Goal: Transaction & Acquisition: Purchase product/service

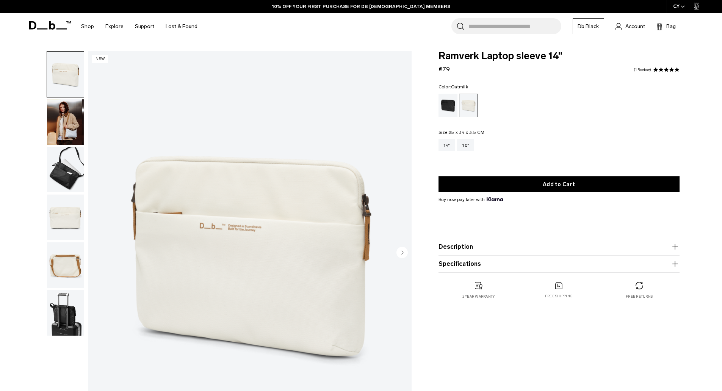
click at [66, 117] on img "button" at bounding box center [65, 121] width 37 height 45
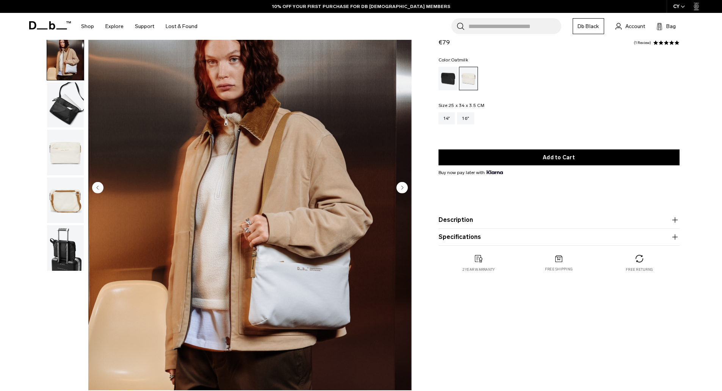
scroll to position [76, 0]
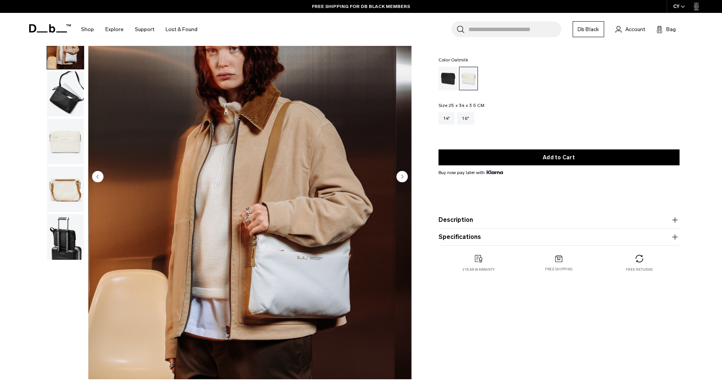
click at [66, 94] on img "button" at bounding box center [65, 93] width 37 height 45
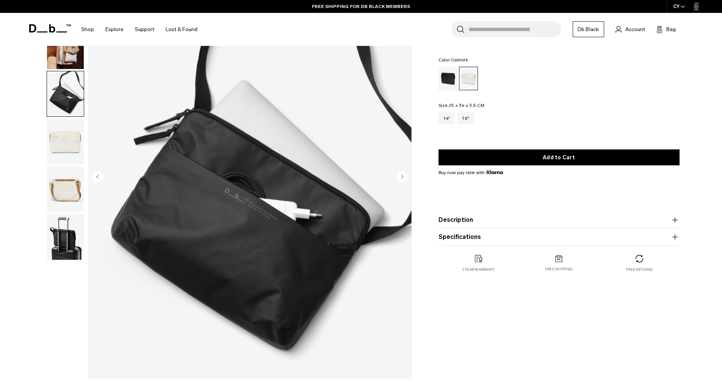
click at [66, 137] on img "button" at bounding box center [65, 141] width 37 height 45
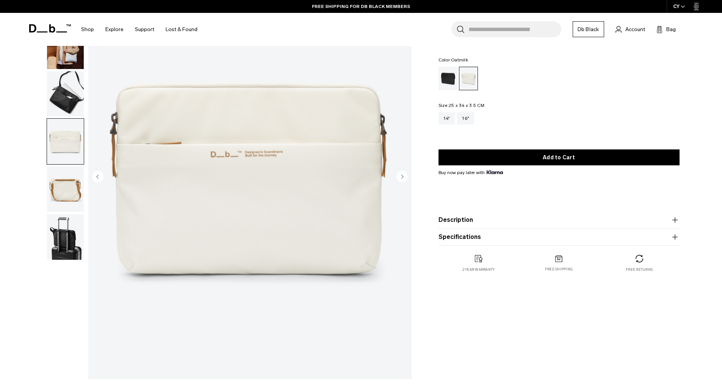
click at [66, 185] on img "button" at bounding box center [65, 188] width 37 height 45
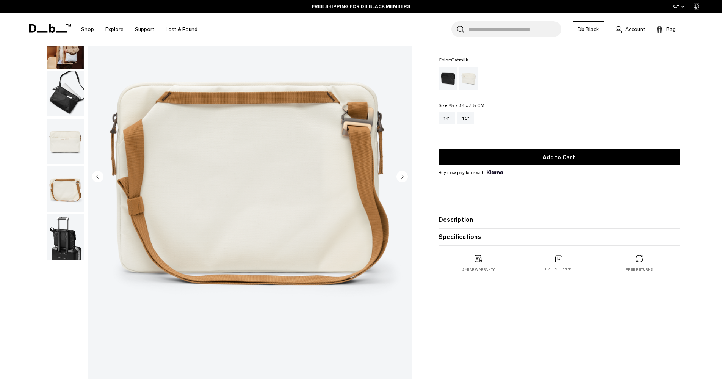
click at [70, 241] on img "button" at bounding box center [65, 236] width 37 height 45
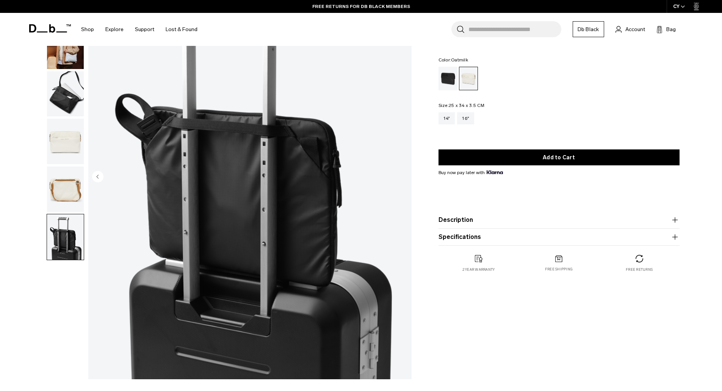
click at [65, 185] on img "button" at bounding box center [65, 188] width 37 height 45
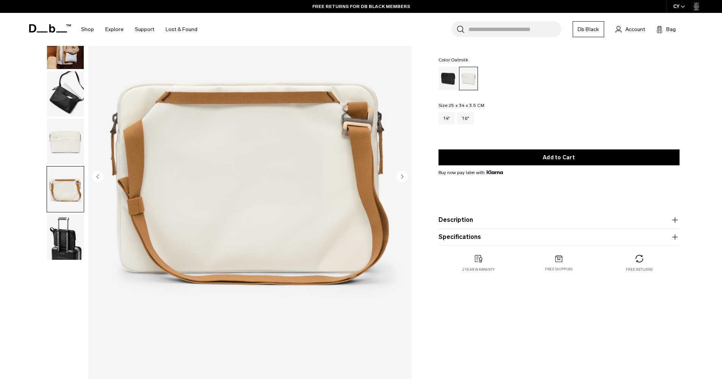
click at [60, 136] on img "button" at bounding box center [65, 141] width 37 height 45
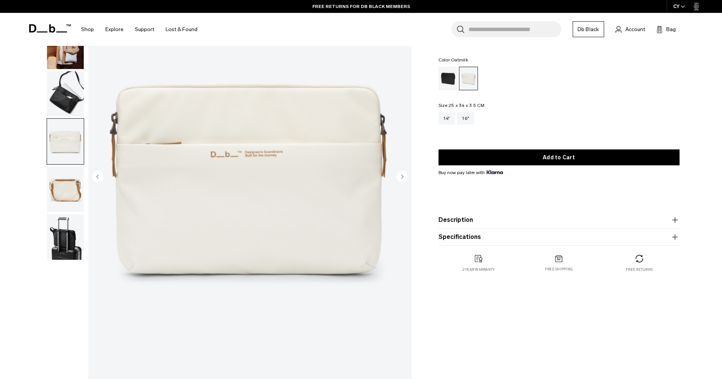
click at [61, 101] on img "button" at bounding box center [65, 93] width 37 height 45
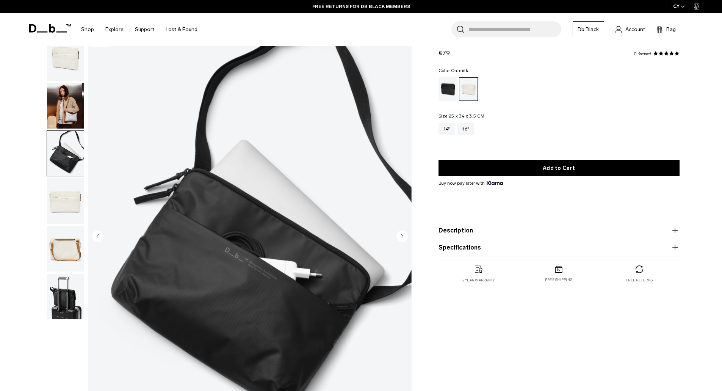
scroll to position [0, 0]
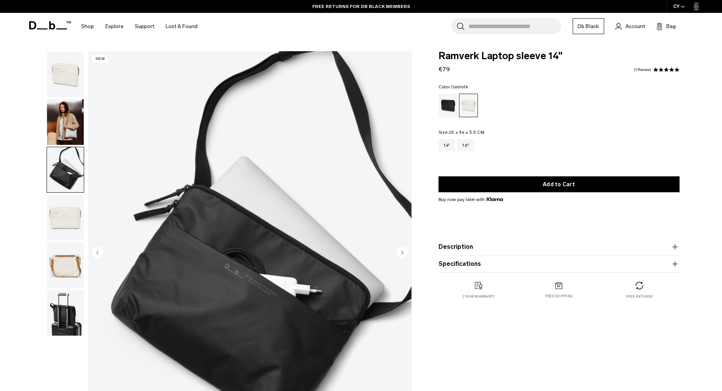
click at [72, 116] on img "button" at bounding box center [65, 121] width 37 height 45
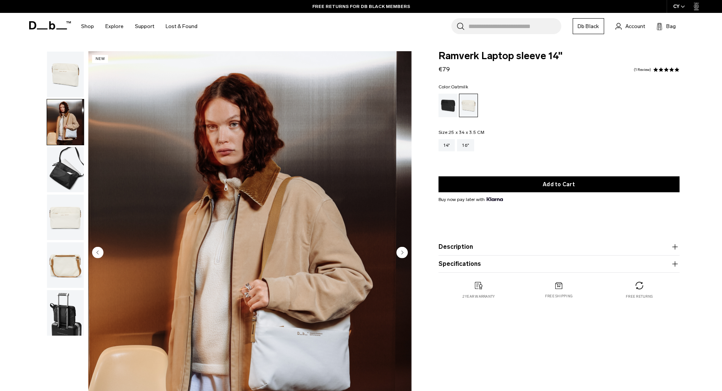
click at [66, 74] on img "button" at bounding box center [65, 74] width 37 height 45
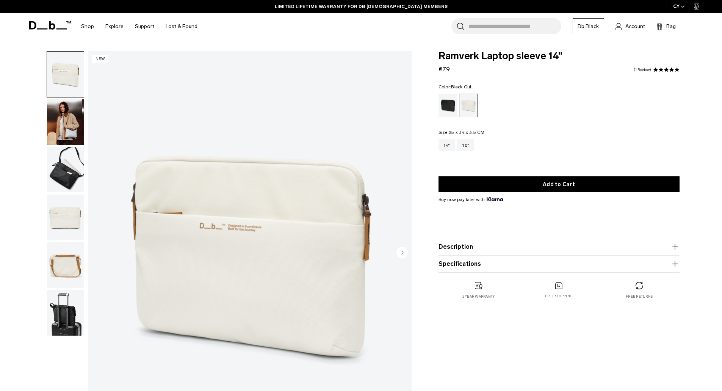
click at [445, 103] on div "Black Out" at bounding box center [447, 105] width 19 height 23
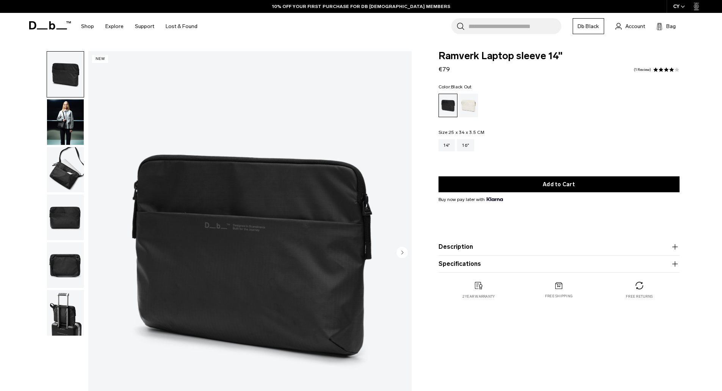
click at [73, 114] on img "button" at bounding box center [65, 121] width 37 height 45
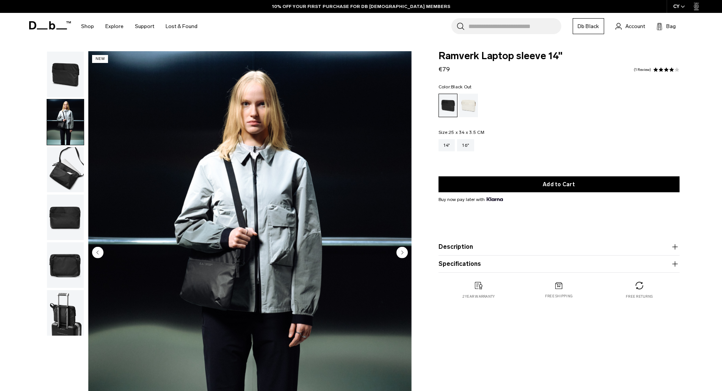
click at [65, 169] on img "button" at bounding box center [65, 169] width 37 height 45
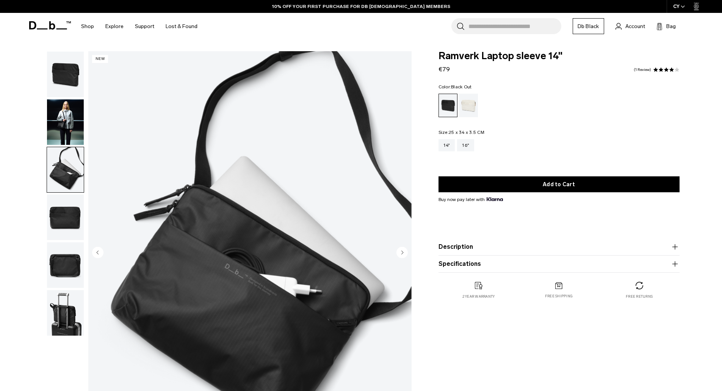
click at [65, 220] on img "button" at bounding box center [65, 216] width 37 height 45
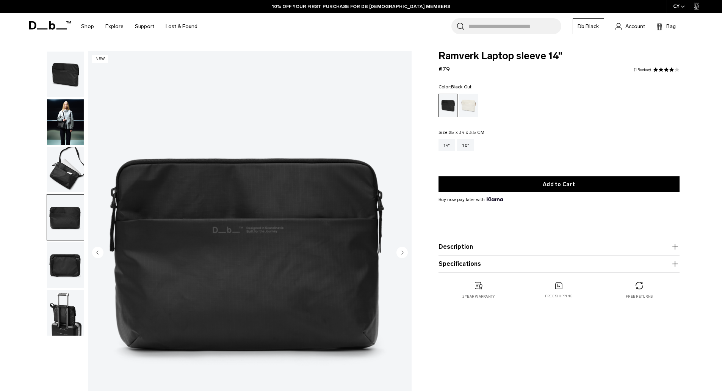
click at [70, 260] on img "button" at bounding box center [65, 264] width 37 height 45
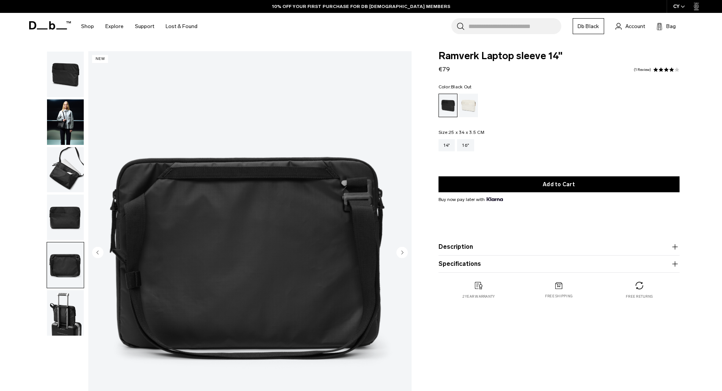
click at [64, 297] on img "button" at bounding box center [65, 312] width 37 height 45
